Goal: Transaction & Acquisition: Purchase product/service

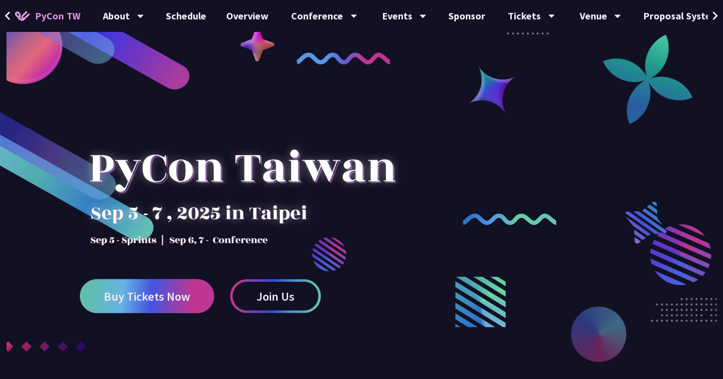
click at [168, 297] on span "Buy Tickets Now" at bounding box center [147, 296] width 86 height 12
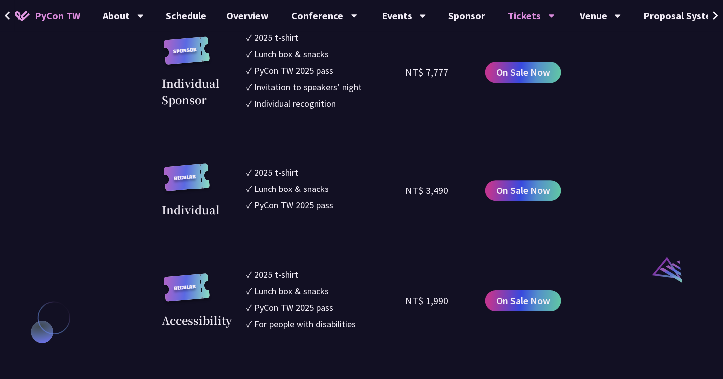
scroll to position [891, 0]
click at [196, 323] on div "Accessibility" at bounding box center [197, 319] width 70 height 16
click at [190, 210] on div "Individual" at bounding box center [191, 209] width 58 height 16
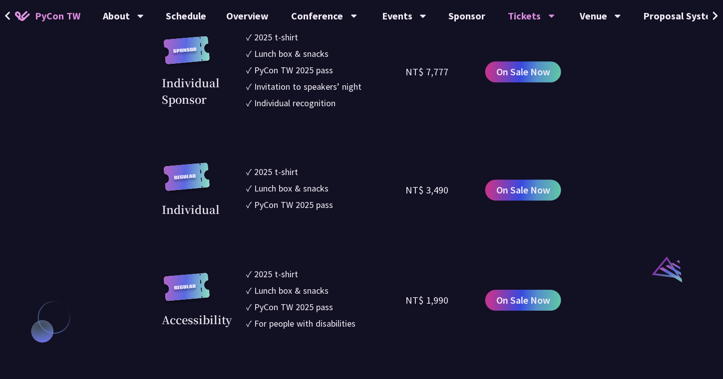
click at [190, 210] on div "Individual" at bounding box center [191, 209] width 58 height 16
